Goal: Task Accomplishment & Management: Complete application form

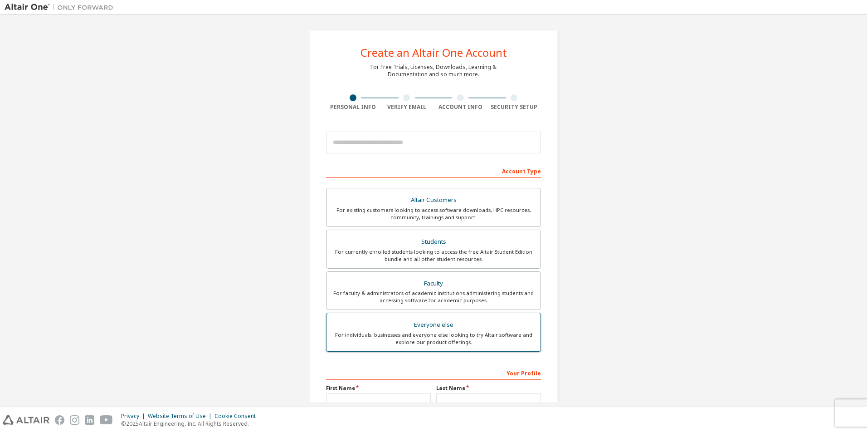
click at [445, 326] on div "Everyone else" at bounding box center [433, 324] width 203 height 13
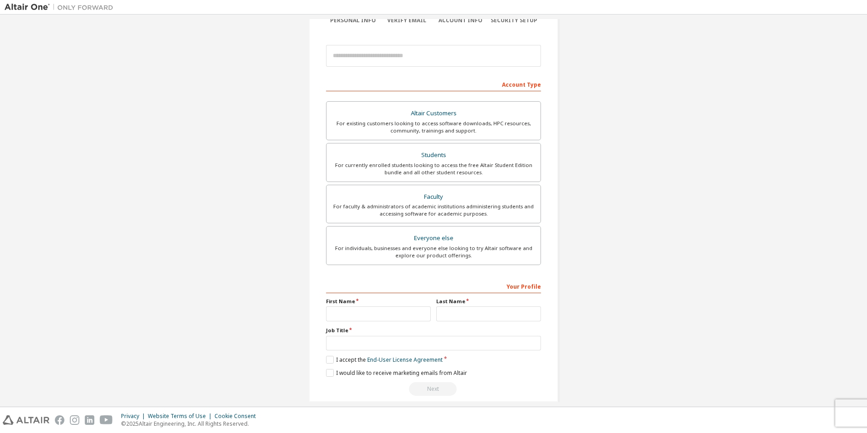
scroll to position [91, 0]
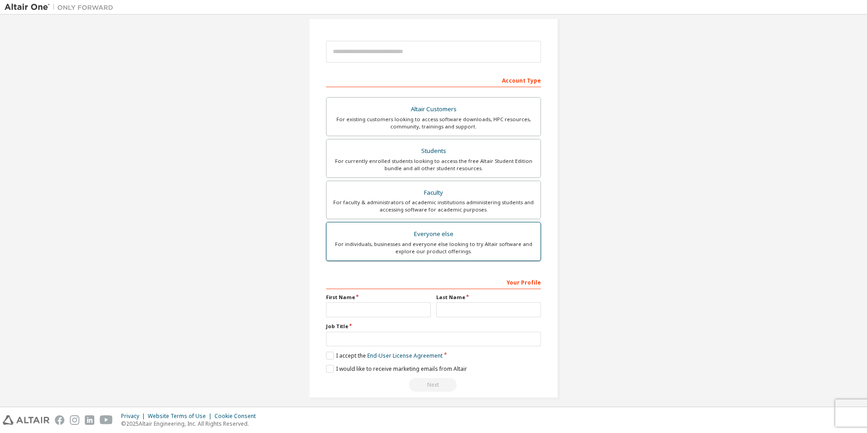
click at [428, 240] on div "For individuals, businesses and everyone else looking to try Altair software an…" at bounding box center [433, 247] width 203 height 15
click at [428, 239] on div "Everyone else" at bounding box center [433, 234] width 203 height 13
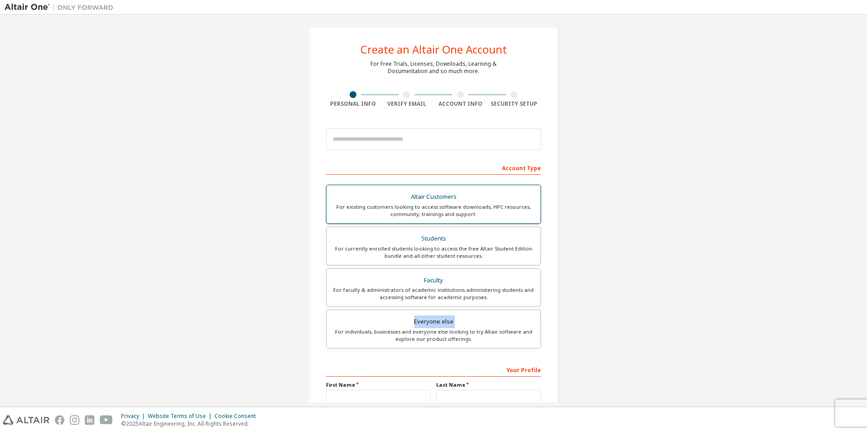
scroll to position [0, 0]
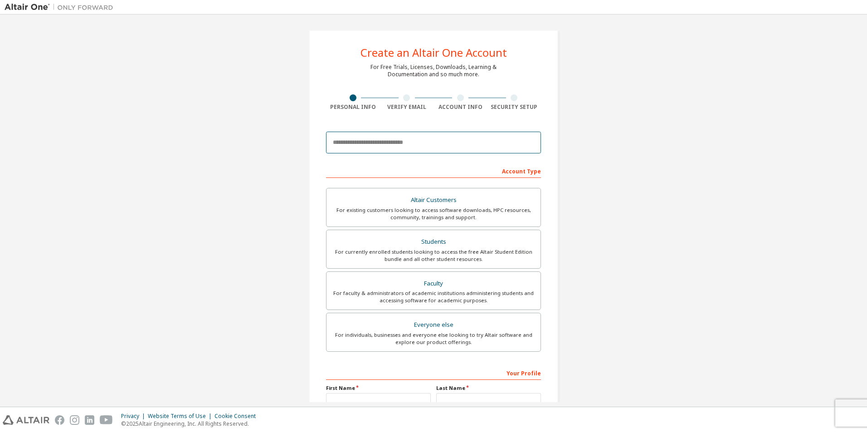
click at [426, 148] on input "email" at bounding box center [433, 143] width 215 height 22
click at [663, 209] on div "Create an Altair One Account For Free Trials, Licenses, Downloads, Learning & D…" at bounding box center [434, 259] width 858 height 480
click at [481, 148] on input "email" at bounding box center [433, 143] width 215 height 22
click at [599, 151] on div "Create an Altair One Account For Free Trials, Licenses, Downloads, Learning & D…" at bounding box center [434, 259] width 858 height 480
click at [482, 141] on input "email" at bounding box center [433, 143] width 215 height 22
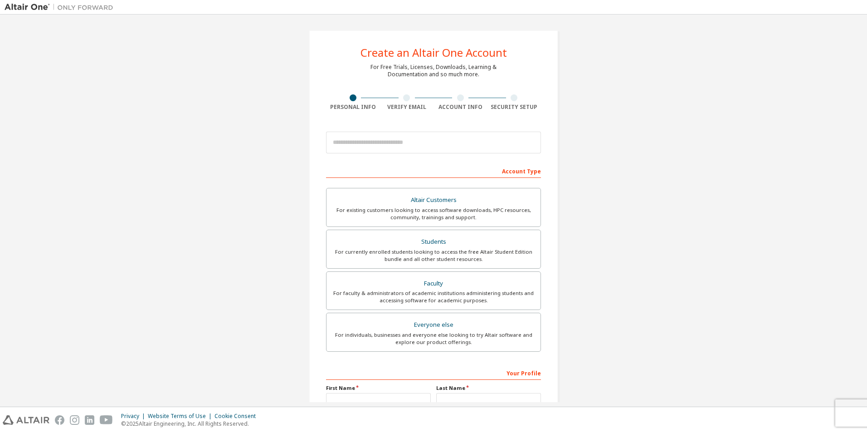
click at [649, 156] on div "Create an Altair One Account For Free Trials, Licenses, Downloads, Learning & D…" at bounding box center [434, 259] width 858 height 480
click at [506, 150] on input "email" at bounding box center [433, 143] width 215 height 22
click at [576, 155] on div "Create an Altair One Account For Free Trials, Licenses, Downloads, Learning & D…" at bounding box center [434, 259] width 858 height 480
click at [500, 145] on input "email" at bounding box center [433, 143] width 215 height 22
click at [690, 207] on div "Create an Altair One Account For Free Trials, Licenses, Downloads, Learning & D…" at bounding box center [434, 259] width 858 height 480
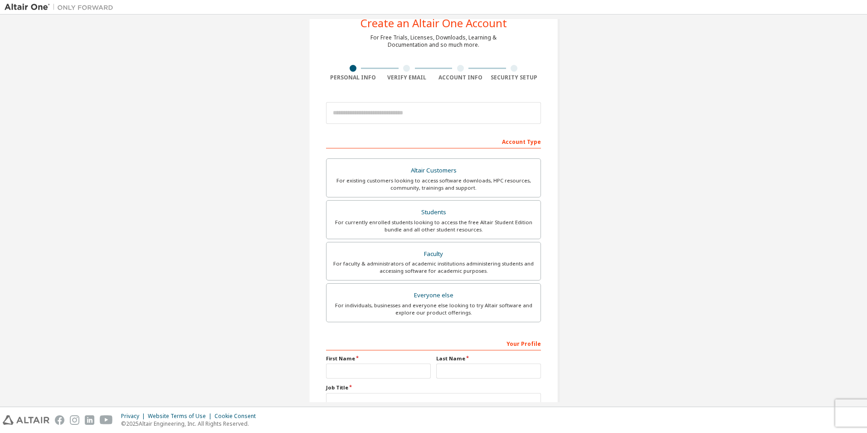
scroll to position [45, 0]
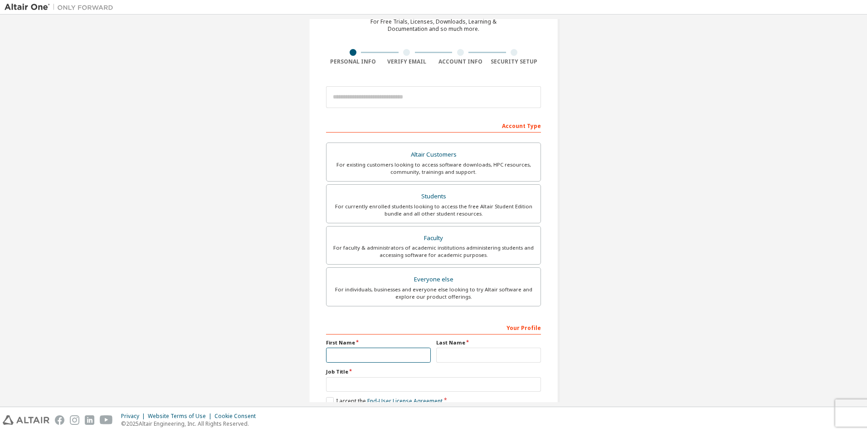
click at [354, 350] on input "text" at bounding box center [378, 354] width 105 height 15
type input "*****"
click at [448, 356] on input "text" at bounding box center [488, 354] width 105 height 15
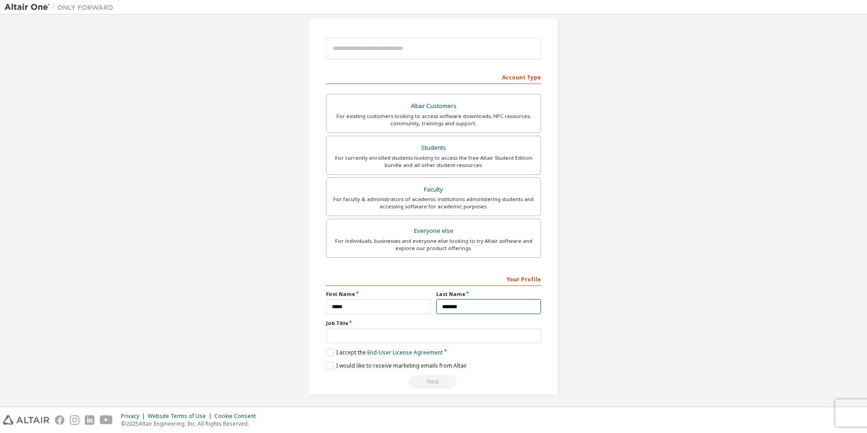
scroll to position [97, 0]
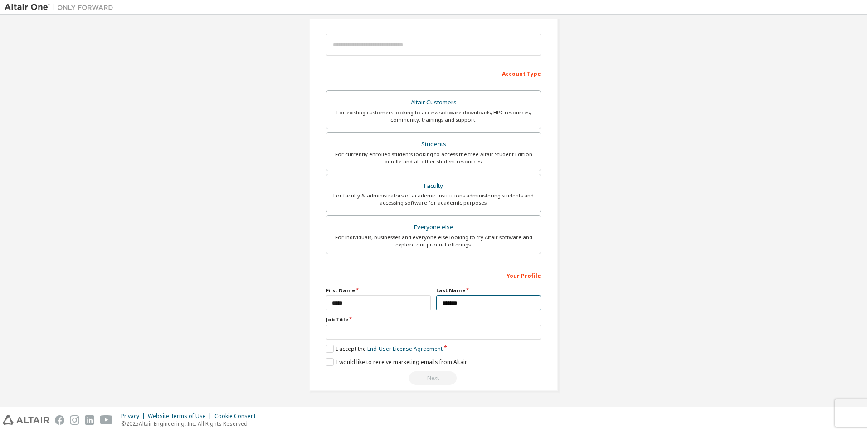
type input "*******"
click at [405, 331] on input "text" at bounding box center [433, 332] width 215 height 15
type input "*"
type input "*******"
click at [331, 347] on label "I accept the End-User License Agreement" at bounding box center [384, 349] width 117 height 8
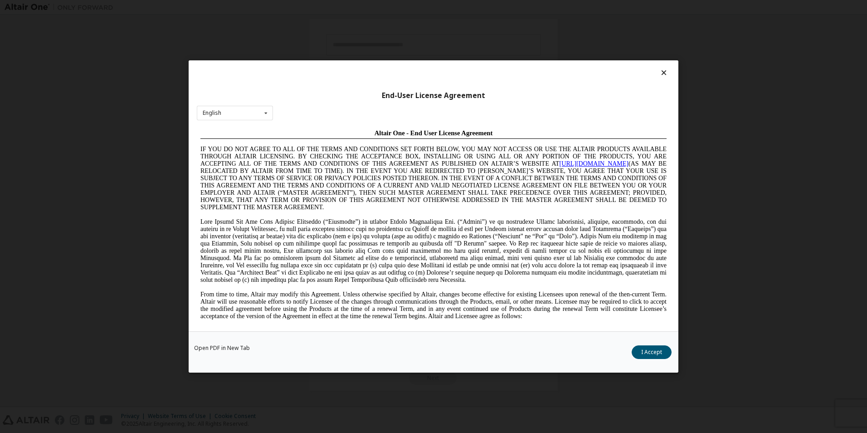
scroll to position [0, 0]
click at [662, 349] on button "I Accept" at bounding box center [652, 352] width 40 height 14
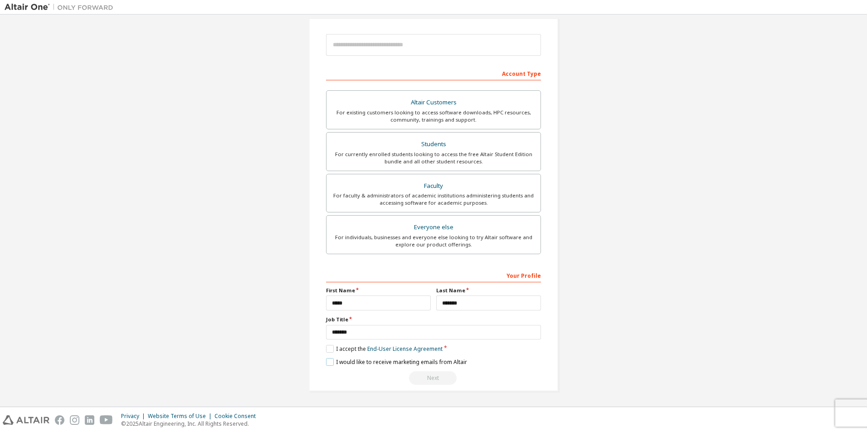
click at [331, 361] on label "I would like to receive marketing emails from Altair" at bounding box center [396, 362] width 141 height 8
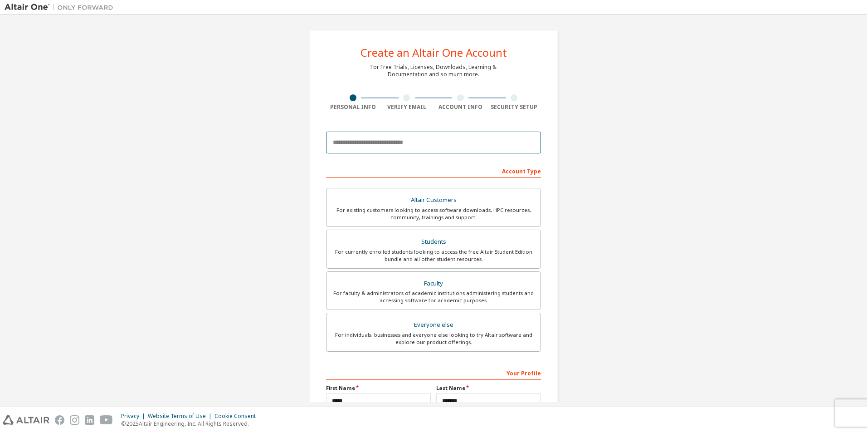
click at [399, 135] on input "email" at bounding box center [433, 143] width 215 height 22
click at [474, 185] on div "Altair Customers For existing customers looking to access software downloads, H…" at bounding box center [433, 268] width 215 height 172
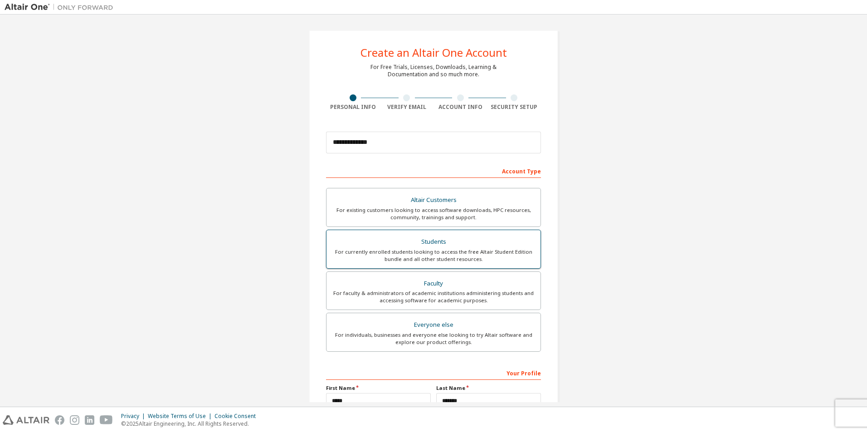
click at [484, 286] on div "Faculty" at bounding box center [433, 283] width 203 height 13
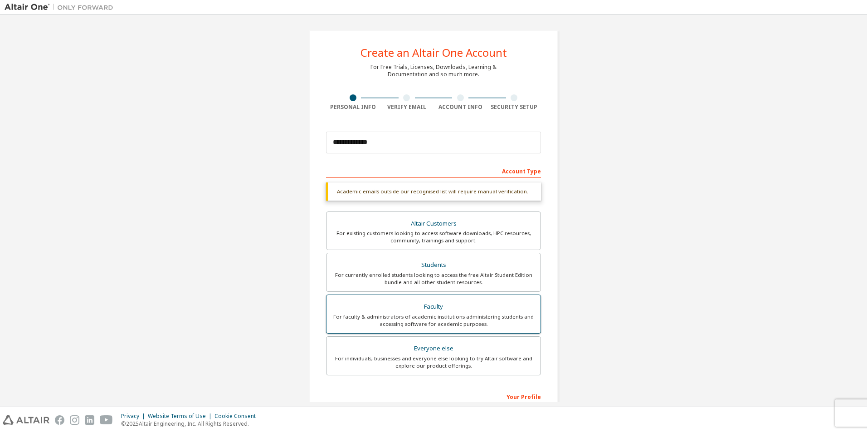
drag, startPoint x: 493, startPoint y: 289, endPoint x: 520, endPoint y: 295, distance: 27.1
click at [495, 290] on label "Students For currently enrolled students looking to access the free Altair Stud…" at bounding box center [433, 272] width 215 height 39
drag, startPoint x: 519, startPoint y: 300, endPoint x: 512, endPoint y: 311, distance: 12.7
click at [512, 311] on div "Altair Customers For existing customers looking to access software downloads, H…" at bounding box center [433, 294] width 215 height 166
click at [515, 312] on div "Faculty" at bounding box center [433, 306] width 203 height 13
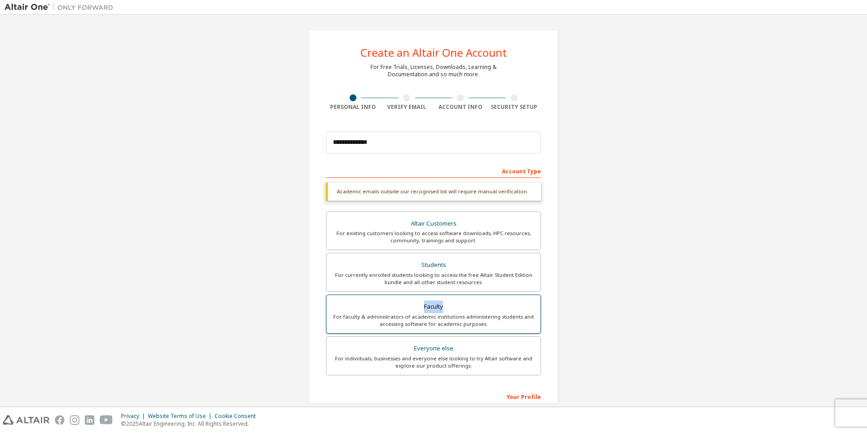
click at [515, 312] on div "Faculty" at bounding box center [433, 306] width 203 height 13
click at [516, 312] on div "Faculty" at bounding box center [433, 306] width 203 height 13
click at [516, 312] on label "Faculty For faculty & administrators of academic institutions administering stu…" at bounding box center [433, 313] width 215 height 39
click at [516, 313] on div "For faculty & administrators of academic institutions administering students an…" at bounding box center [433, 320] width 203 height 15
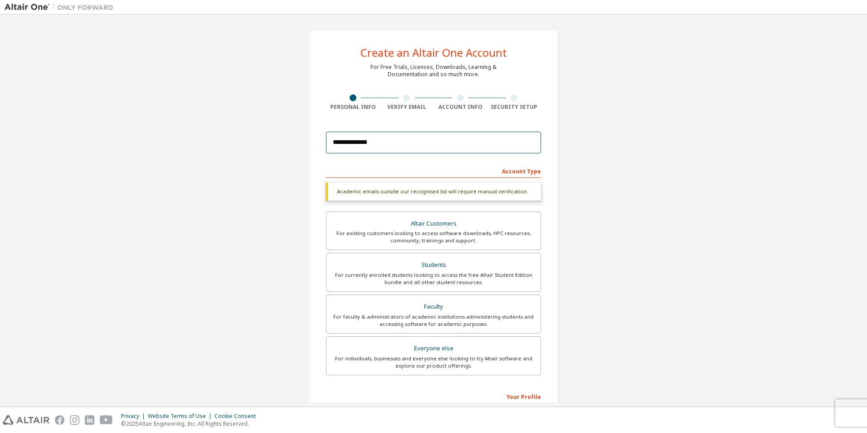
click at [395, 142] on input "**********" at bounding box center [433, 143] width 215 height 22
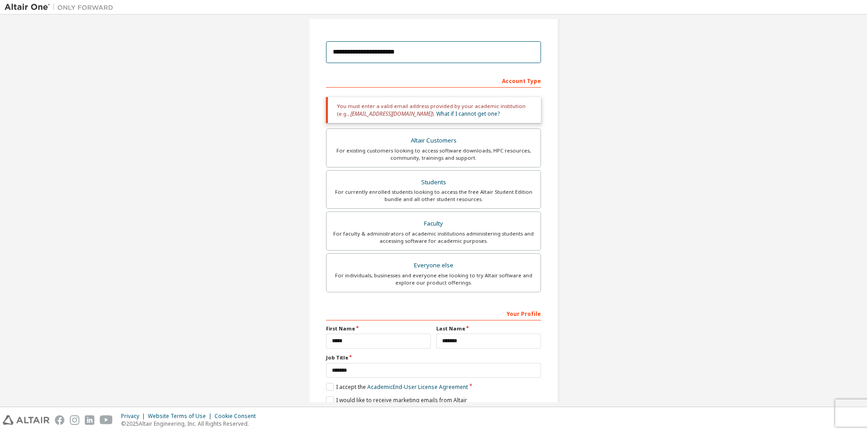
scroll to position [91, 0]
type input "**********"
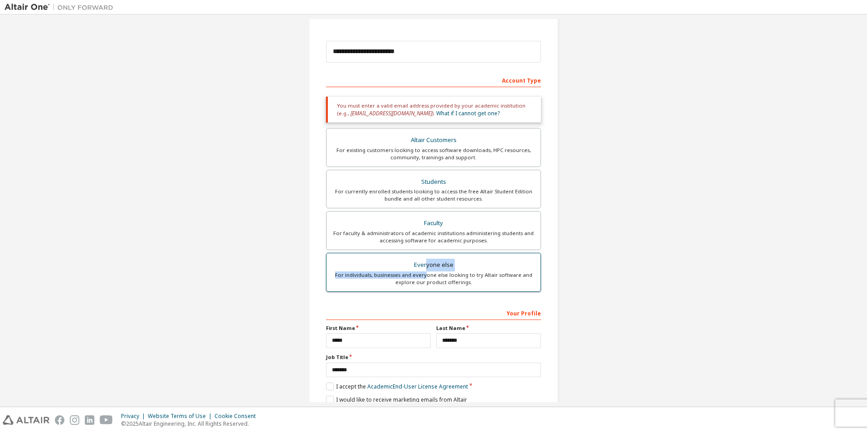
click at [425, 271] on label "Everyone else For individuals, businesses and everyone else looking to try Alta…" at bounding box center [433, 272] width 215 height 39
drag, startPoint x: 425, startPoint y: 271, endPoint x: 488, endPoint y: 278, distance: 63.8
click at [488, 278] on div "For individuals, businesses and everyone else looking to try Altair software an…" at bounding box center [433, 278] width 203 height 15
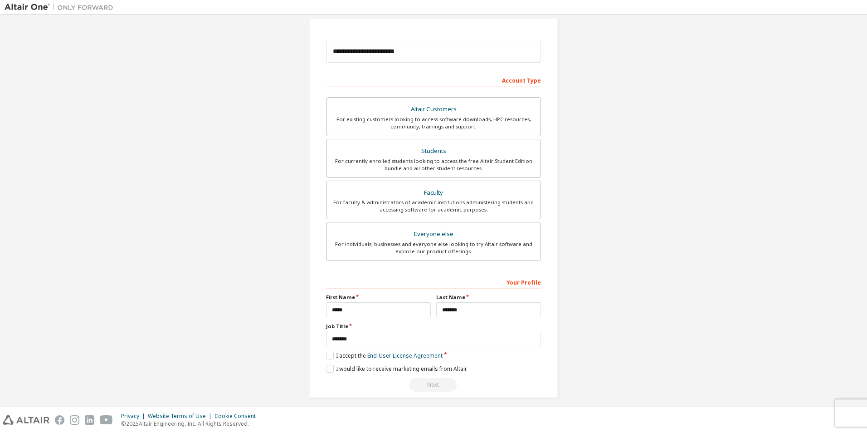
click at [489, 276] on div "Your Profile" at bounding box center [433, 281] width 215 height 15
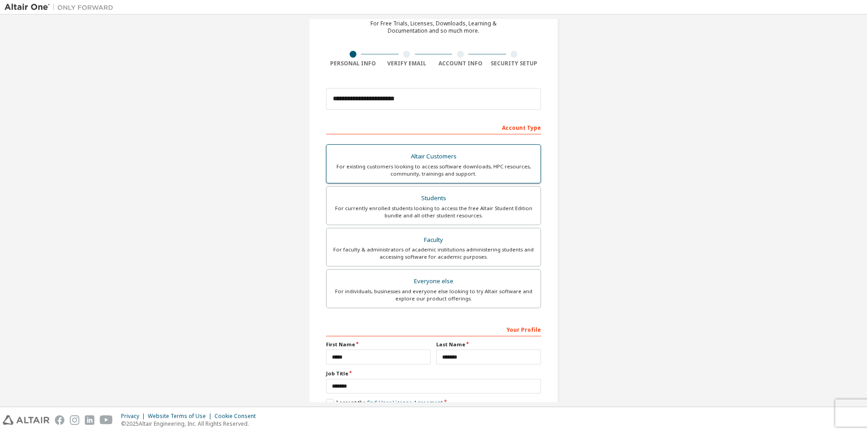
scroll to position [0, 0]
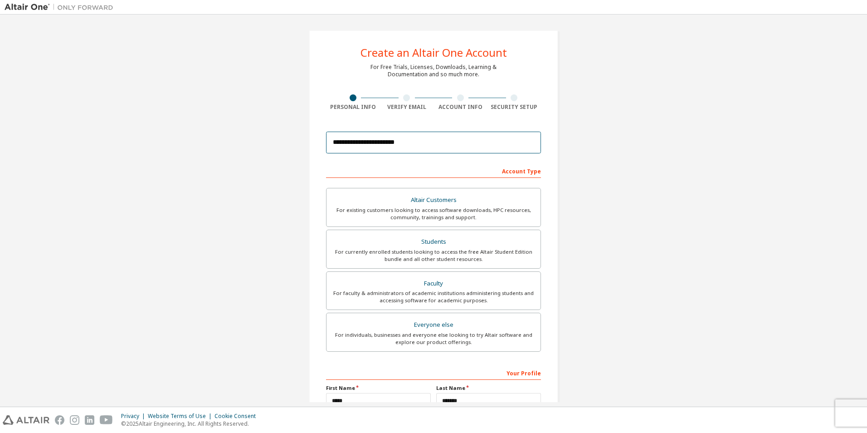
click at [473, 141] on input "**********" at bounding box center [433, 143] width 215 height 22
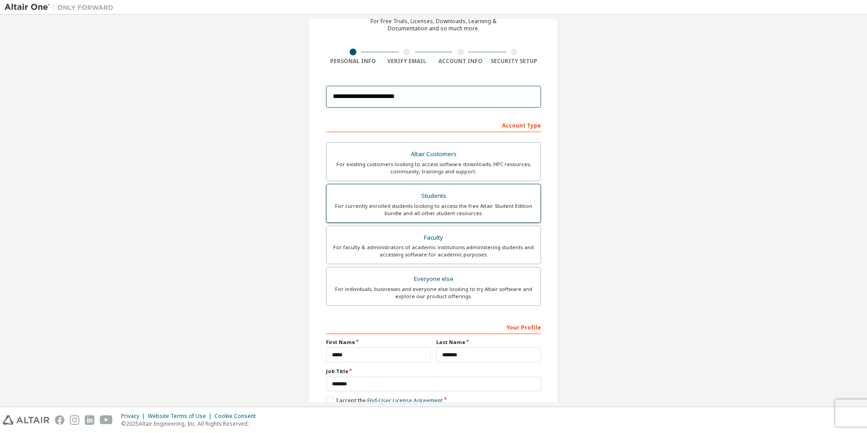
scroll to position [97, 0]
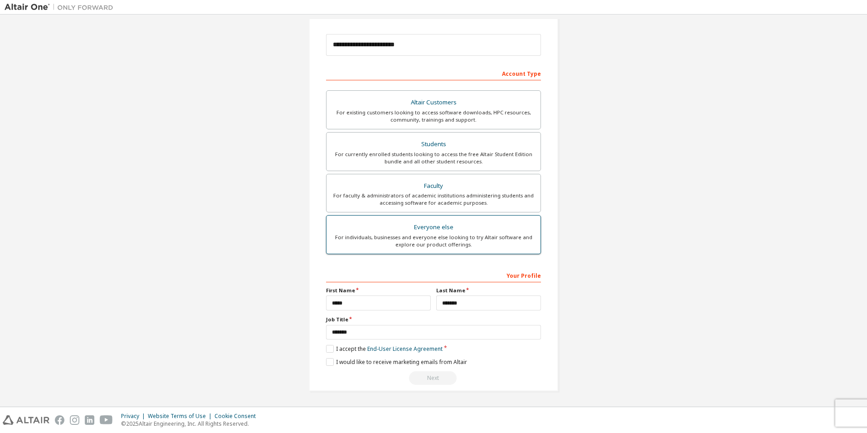
click at [400, 242] on div "For individuals, businesses and everyone else looking to try Altair software an…" at bounding box center [433, 241] width 203 height 15
click at [326, 349] on label "I accept the End-User License Agreement" at bounding box center [384, 349] width 117 height 8
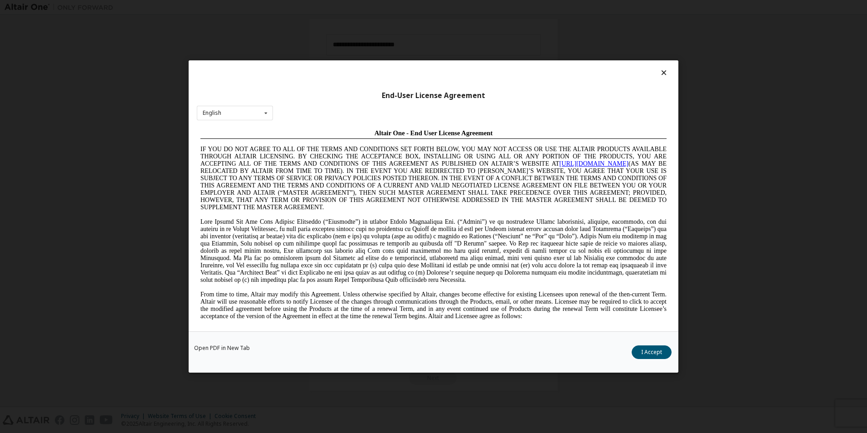
scroll to position [0, 0]
click at [656, 352] on button "I Accept" at bounding box center [652, 352] width 40 height 14
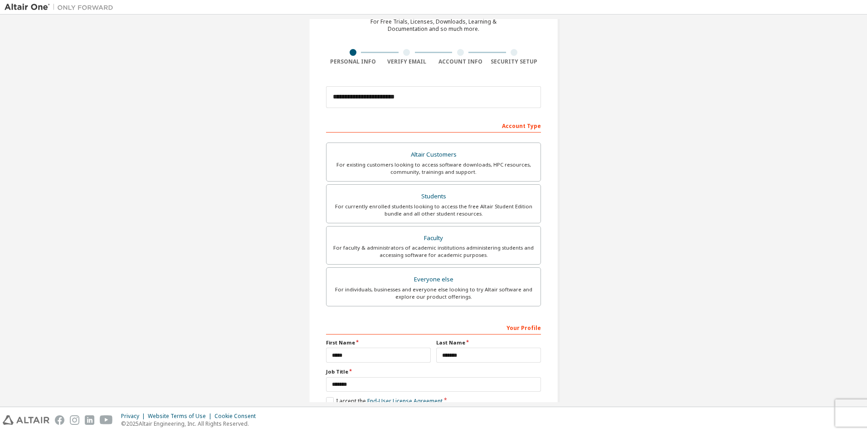
scroll to position [97, 0]
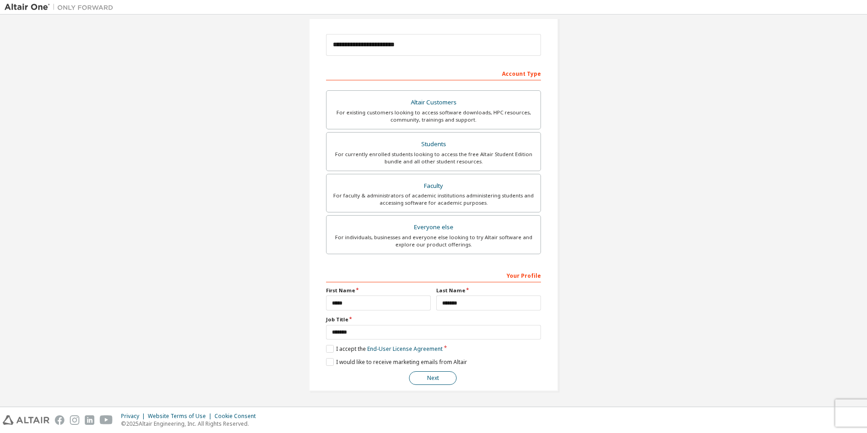
click at [447, 379] on button "Next" at bounding box center [433, 378] width 48 height 14
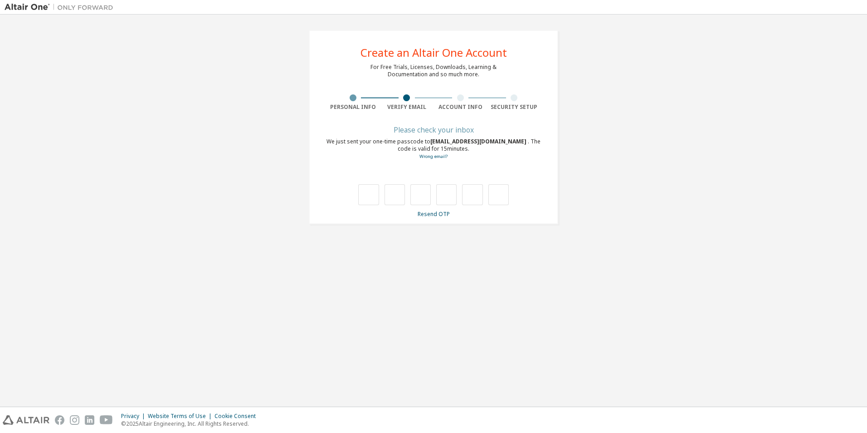
scroll to position [0, 0]
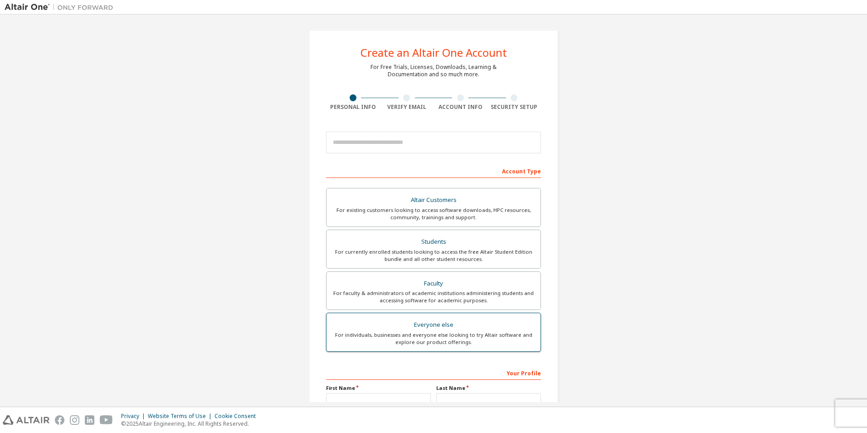
click at [426, 329] on div "Everyone else" at bounding box center [433, 324] width 203 height 13
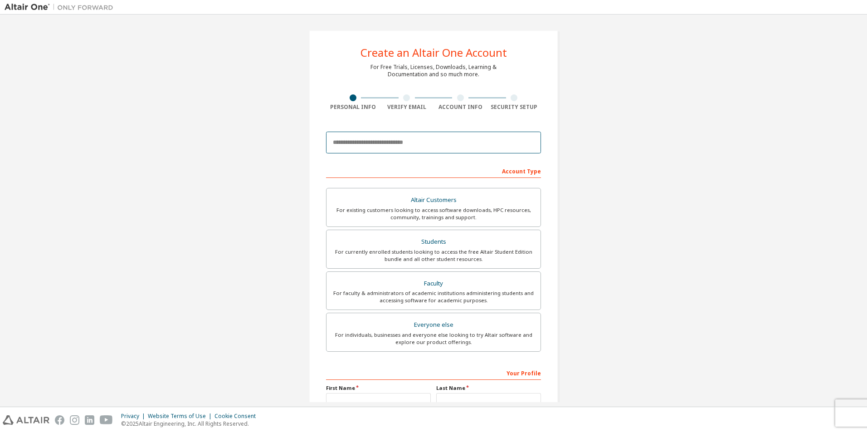
click at [395, 146] on input "email" at bounding box center [433, 143] width 215 height 22
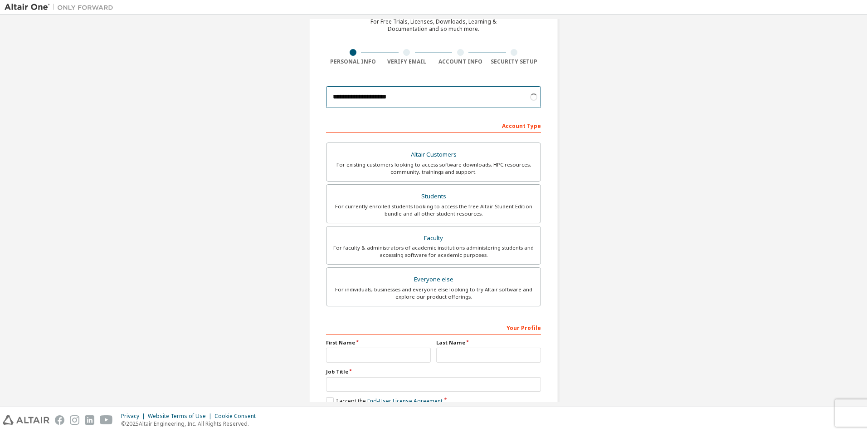
scroll to position [97, 0]
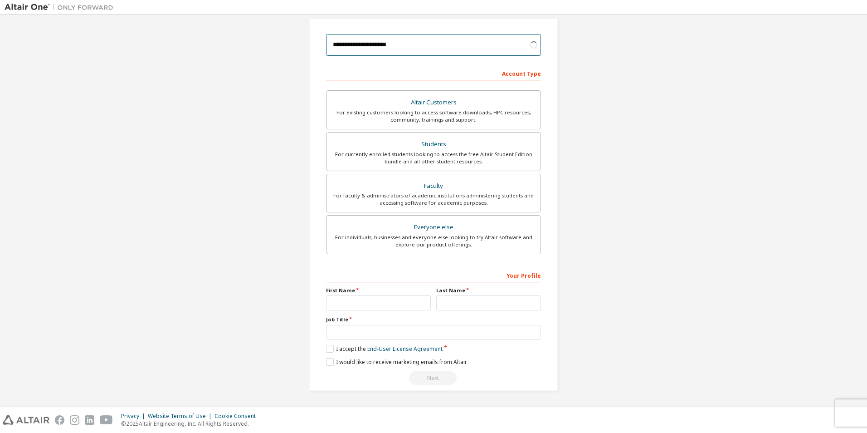
type input "**********"
click at [380, 305] on input "text" at bounding box center [378, 302] width 105 height 15
type input "****"
click at [458, 308] on input "text" at bounding box center [488, 302] width 105 height 15
type input "*******"
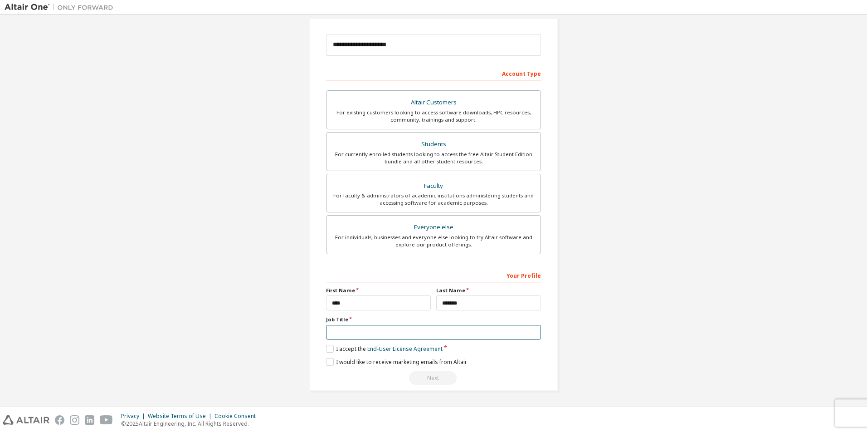
click at [338, 331] on input "text" at bounding box center [433, 332] width 215 height 15
click at [329, 346] on label "I accept the End-User License Agreement" at bounding box center [384, 349] width 117 height 8
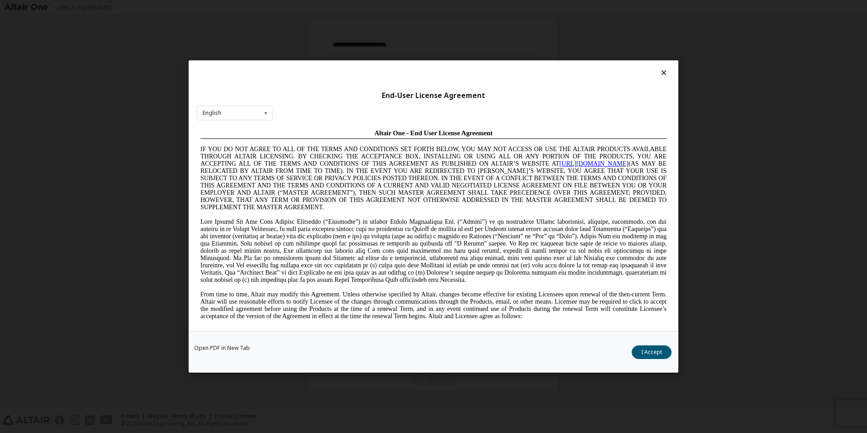
scroll to position [0, 0]
click at [643, 346] on button "I Accept" at bounding box center [652, 352] width 40 height 14
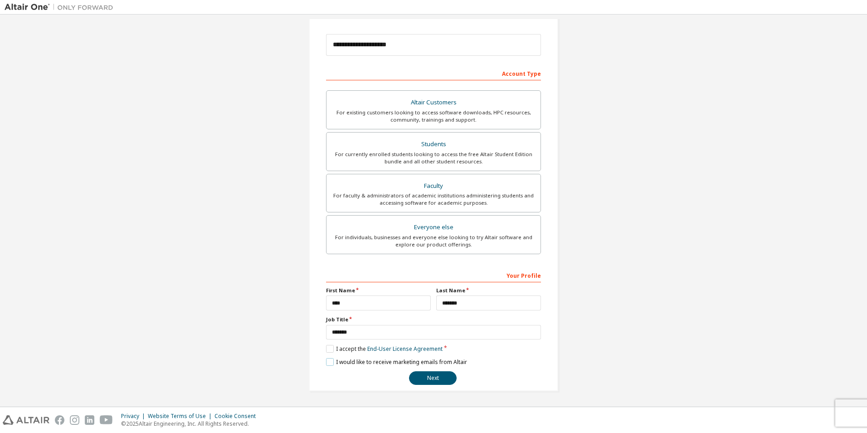
click at [327, 360] on label "I would like to receive marketing emails from Altair" at bounding box center [396, 362] width 141 height 8
click at [335, 340] on div "**********" at bounding box center [433, 326] width 215 height 117
click at [337, 334] on input "*******" at bounding box center [433, 332] width 215 height 15
type input "*******"
click at [434, 379] on button "Next" at bounding box center [433, 378] width 48 height 14
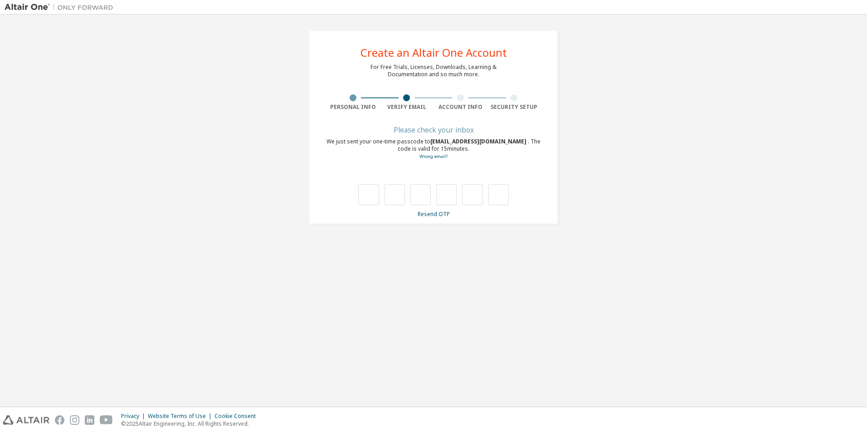
type input "*"
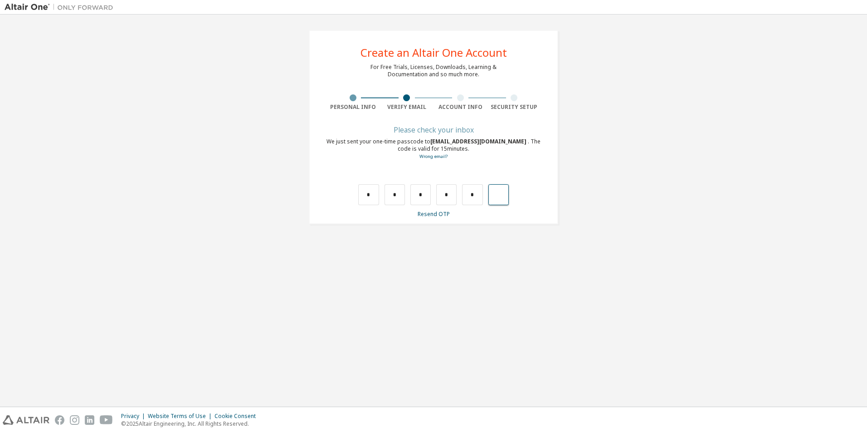
type input "*"
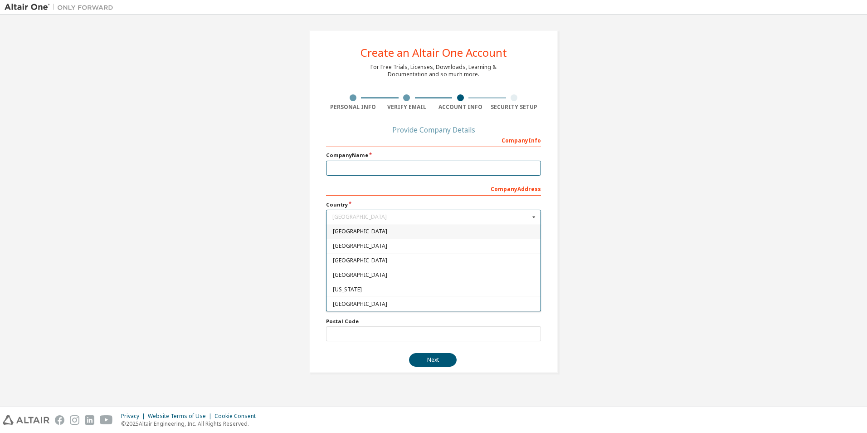
click at [370, 169] on input "text" at bounding box center [433, 168] width 215 height 15
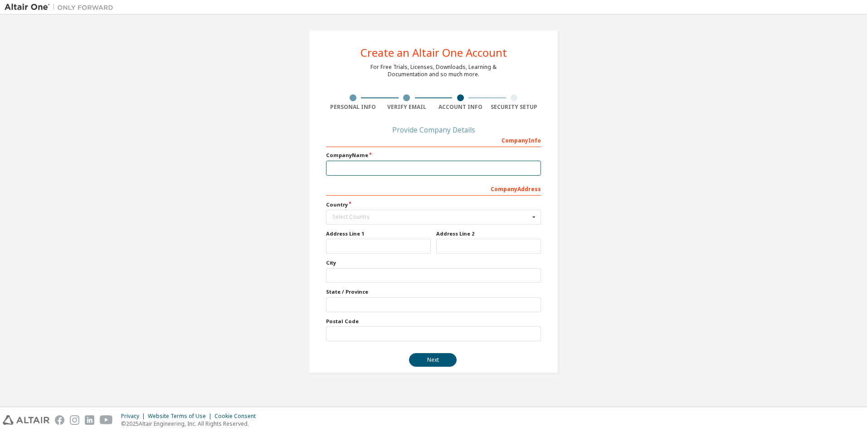
type input "*******"
type input "**********"
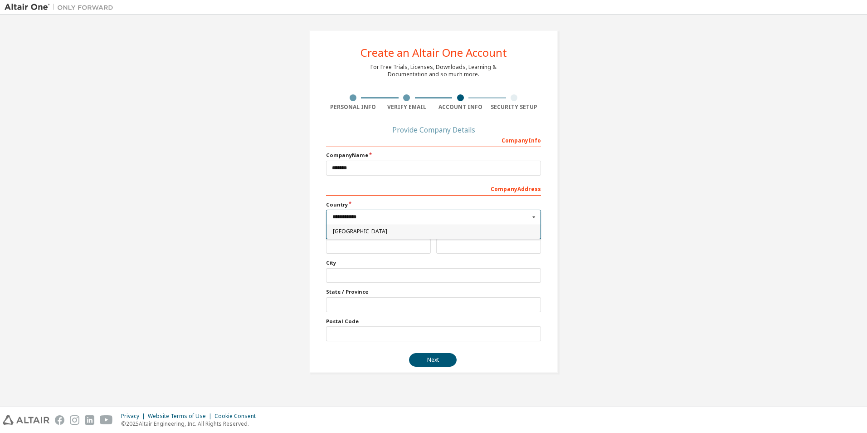
click at [363, 232] on span "Philippines" at bounding box center [434, 231] width 202 height 5
type input "***"
click at [350, 261] on label "City" at bounding box center [433, 262] width 215 height 7
click at [352, 249] on input "text" at bounding box center [378, 246] width 105 height 15
click at [447, 248] on input "text" at bounding box center [488, 246] width 105 height 15
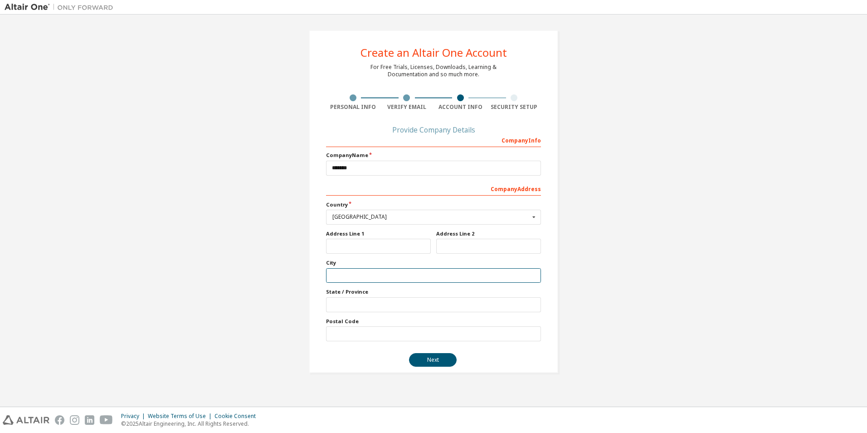
click at [371, 272] on input "text" at bounding box center [433, 275] width 215 height 15
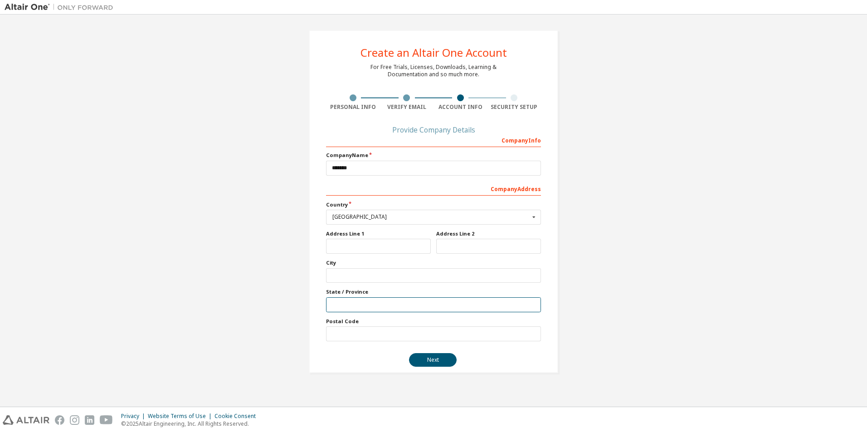
click at [359, 302] on input "text" at bounding box center [433, 304] width 215 height 15
click at [360, 327] on input "text" at bounding box center [433, 333] width 215 height 15
click at [423, 356] on button "Next" at bounding box center [433, 360] width 48 height 14
